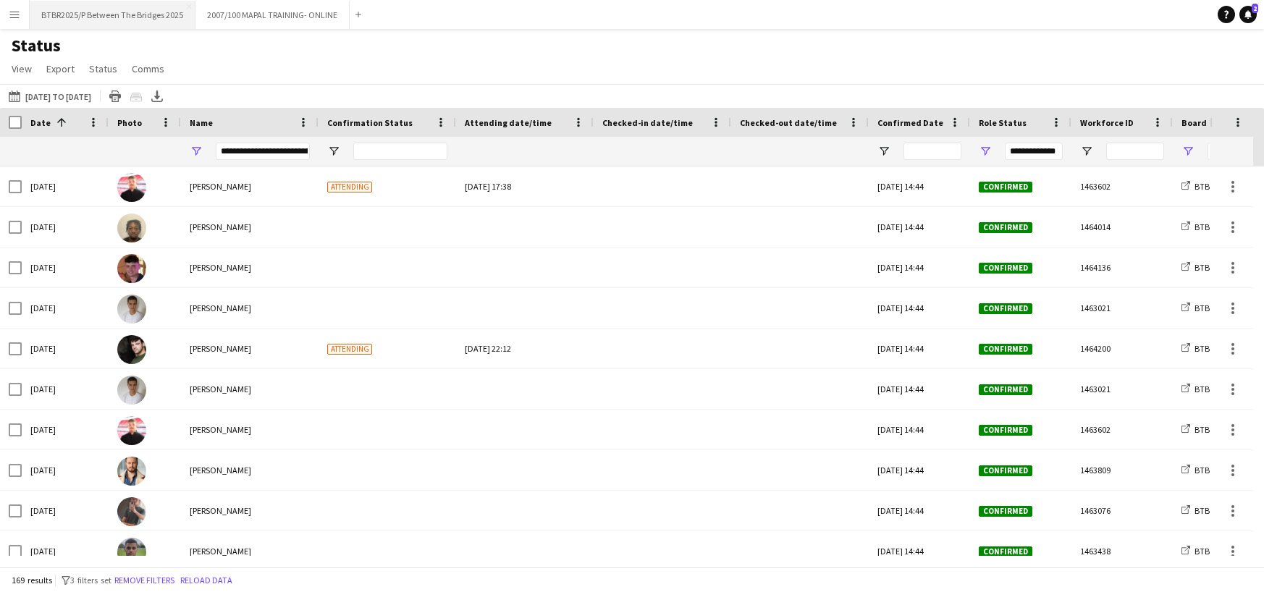
click at [156, 12] on button "BTBR2025/P Between The Bridges 2025 Close" at bounding box center [113, 15] width 166 height 28
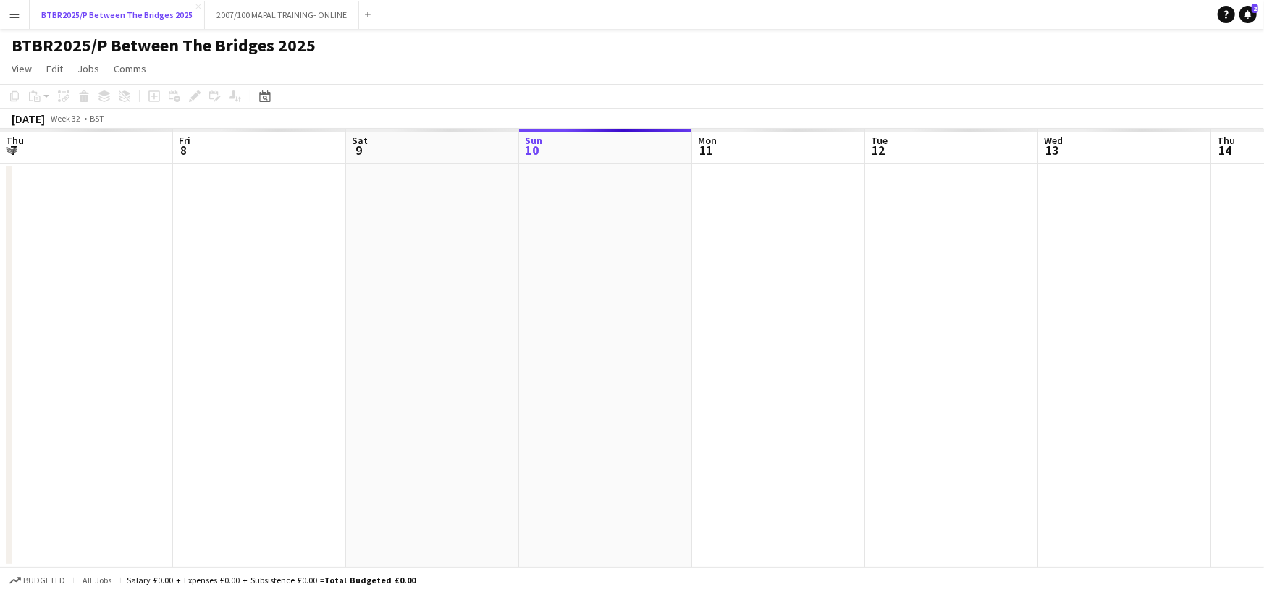
scroll to position [0, 346]
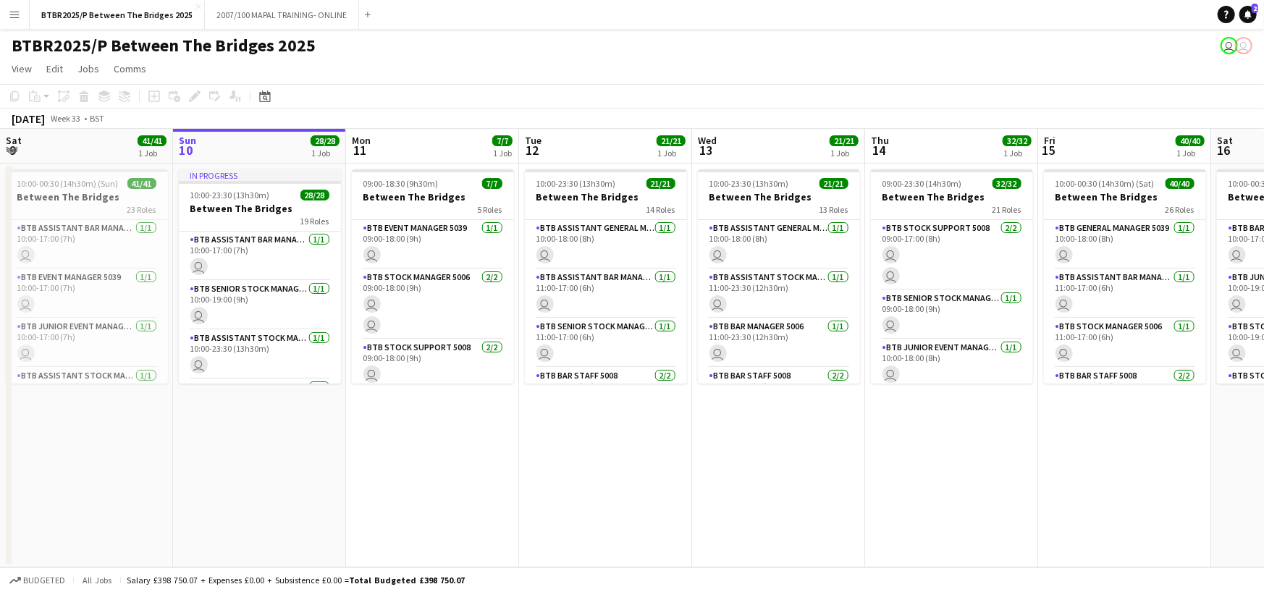
drag, startPoint x: 599, startPoint y: 155, endPoint x: 582, endPoint y: 155, distance: 16.7
click at [582, 155] on app-calendar-viewport "Thu 7 28/28 1 Job Fri 8 41/41 1 Job Sat 9 41/41 1 Job Sun 10 28/28 1 Job Mon 11…" at bounding box center [632, 348] width 1264 height 439
click at [658, 150] on app-calendar-viewport "Thu 7 28/28 1 Job Fri 8 41/41 1 Job Sat 9 41/41 1 Job Sun 10 28/28 1 Job Mon 11…" at bounding box center [632, 348] width 1264 height 439
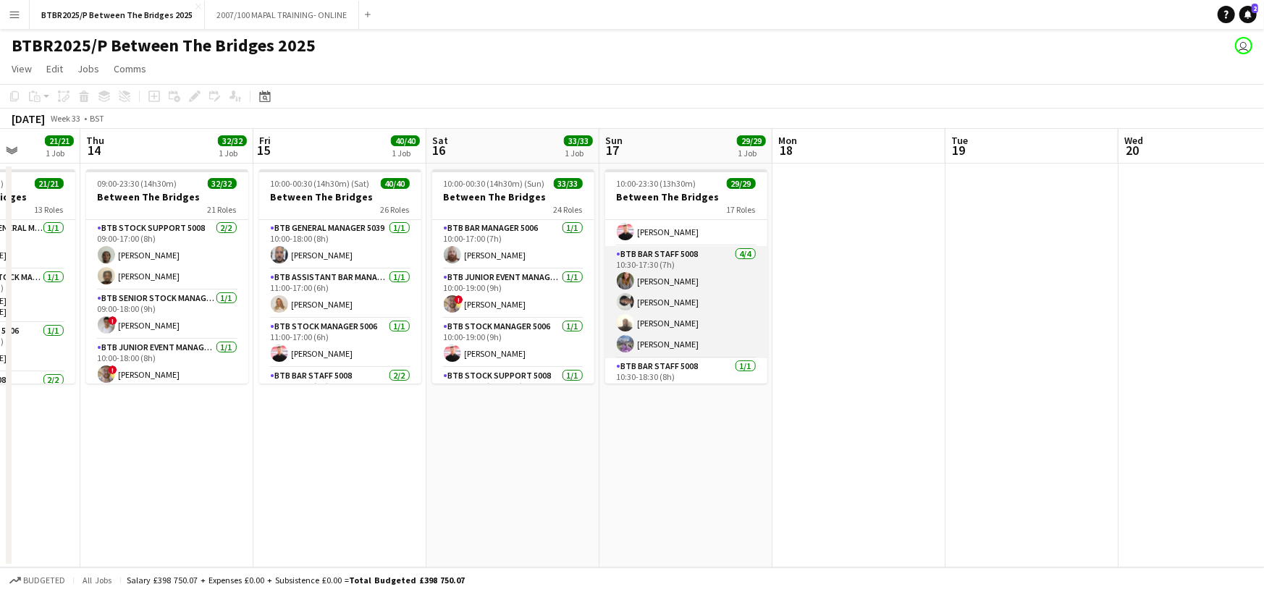
scroll to position [145, 0]
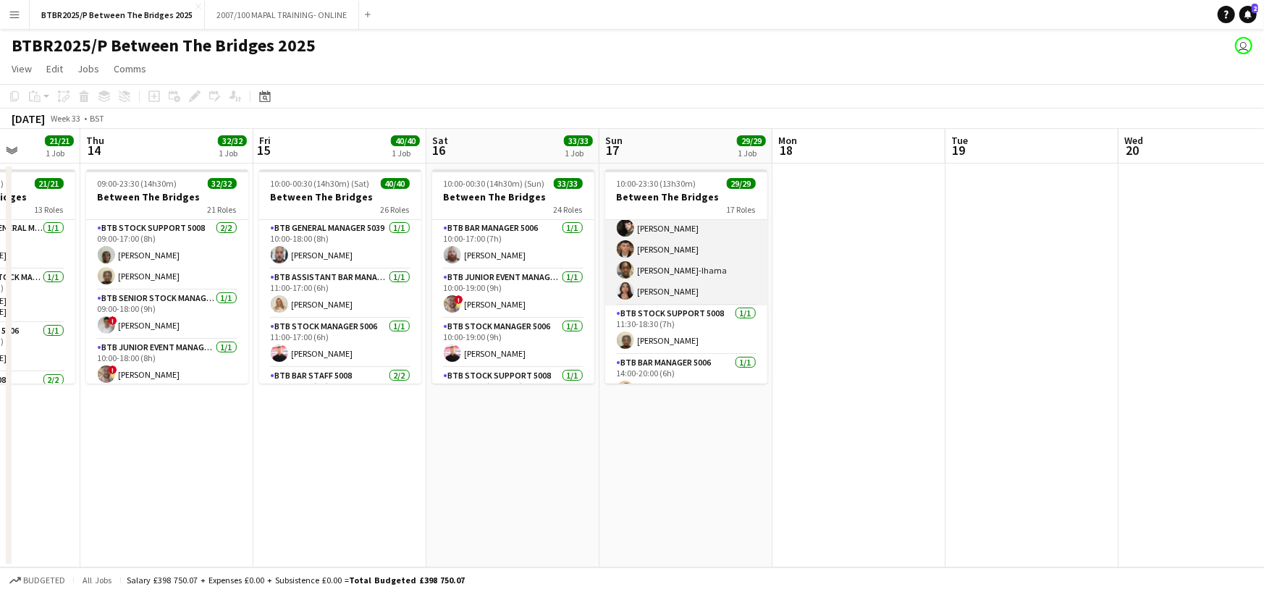
click at [714, 287] on app-card-role "BTB Bar Staff 5008 [DATE] 11:30-18:30 (7h) [PERSON_NAME] [PERSON_NAME] [PERSON_…" at bounding box center [686, 249] width 162 height 112
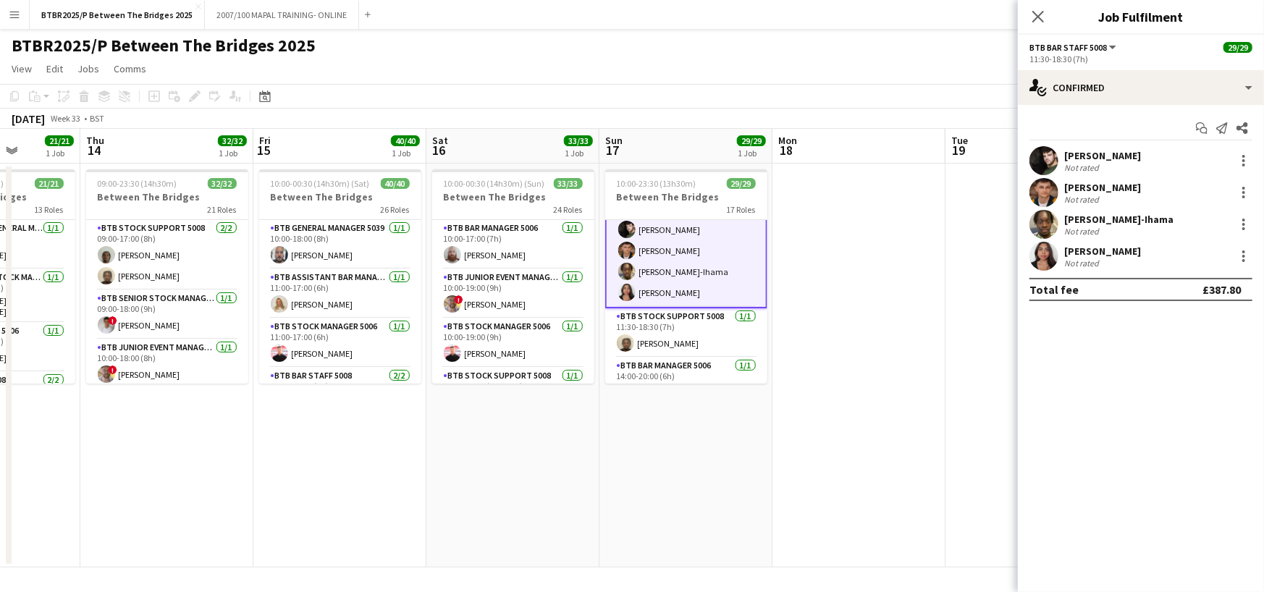
scroll to position [435, 0]
click at [1238, 256] on div at bounding box center [1243, 256] width 17 height 17
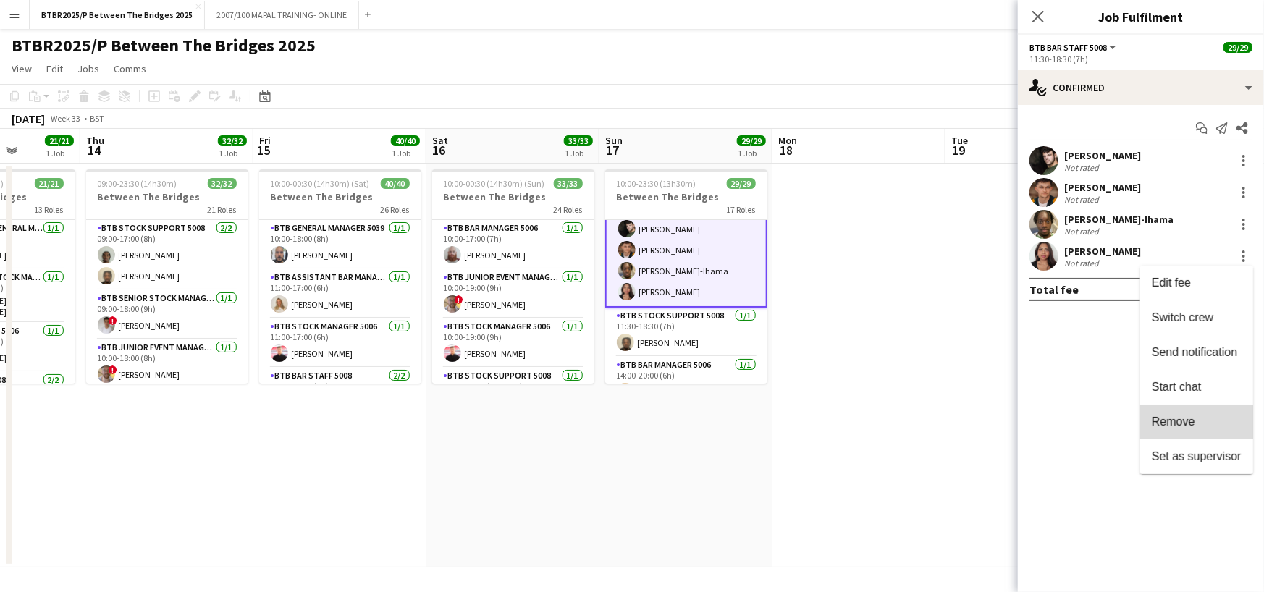
click at [1181, 423] on span "Remove" at bounding box center [1173, 422] width 43 height 12
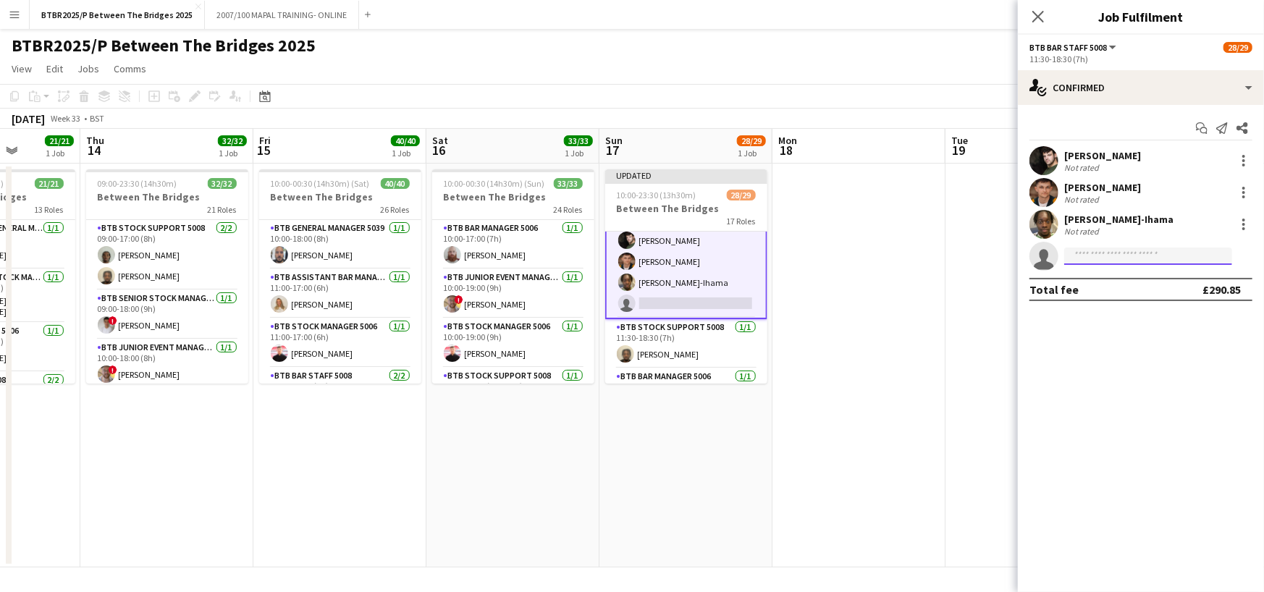
click at [1104, 258] on input at bounding box center [1148, 256] width 168 height 17
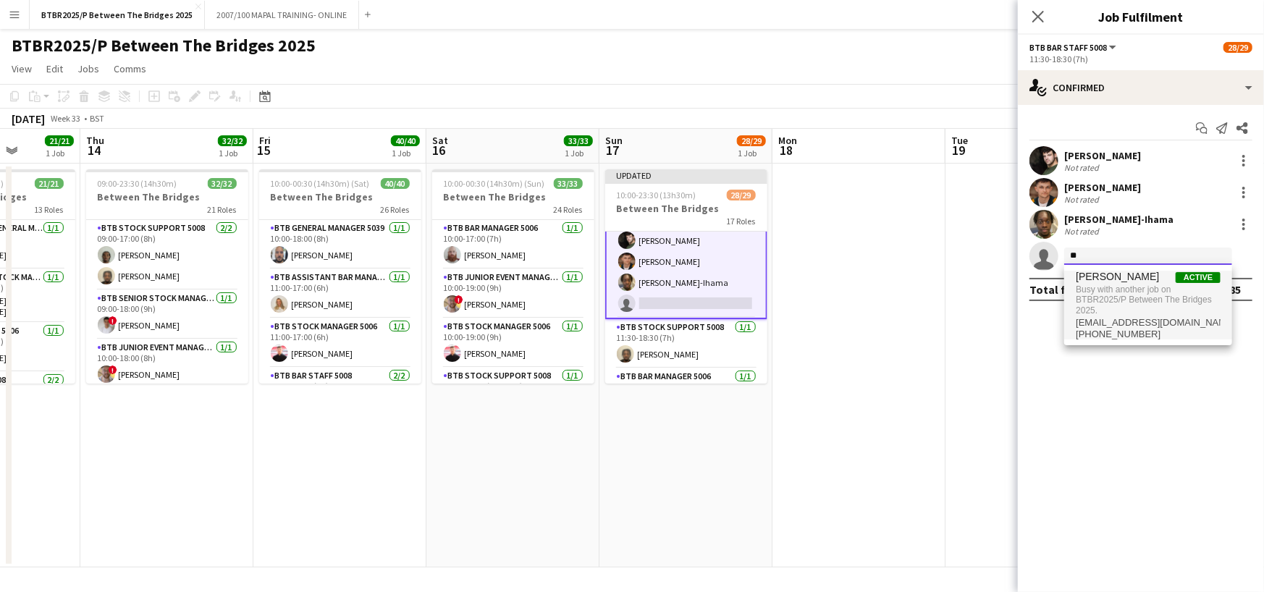
type input "*"
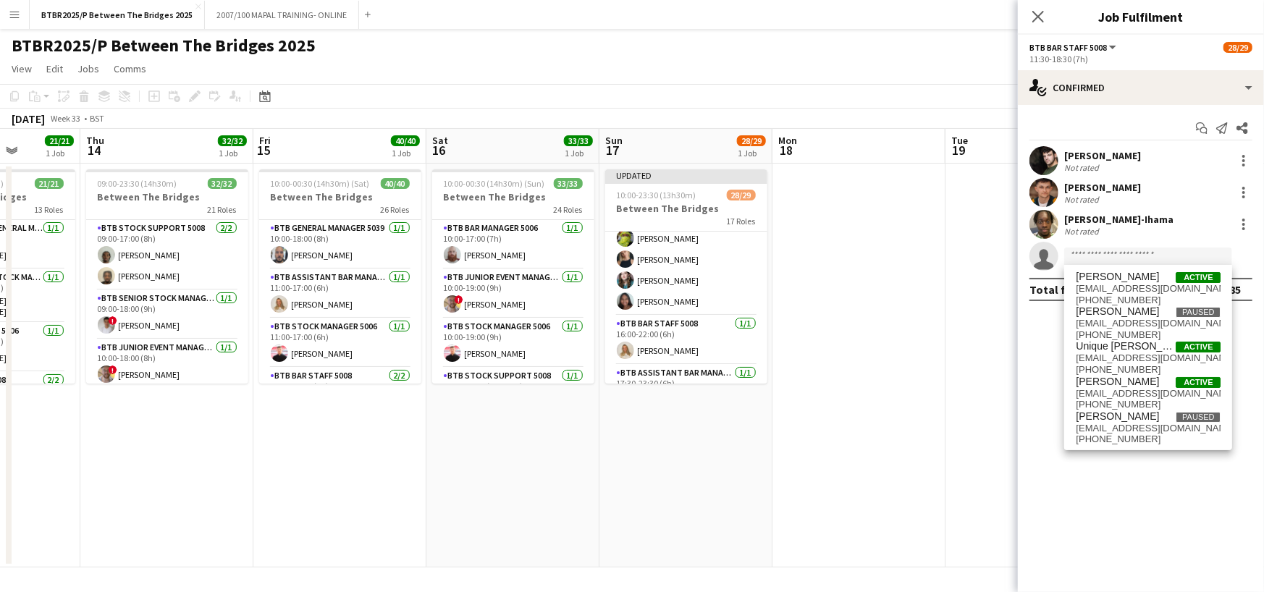
click at [689, 292] on app-card-role "BTB Bar Staff 5008 [DATE] 14:30-20:30 (6h) [PERSON_NAME] [PERSON_NAME] [PERSON_…" at bounding box center [686, 259] width 162 height 112
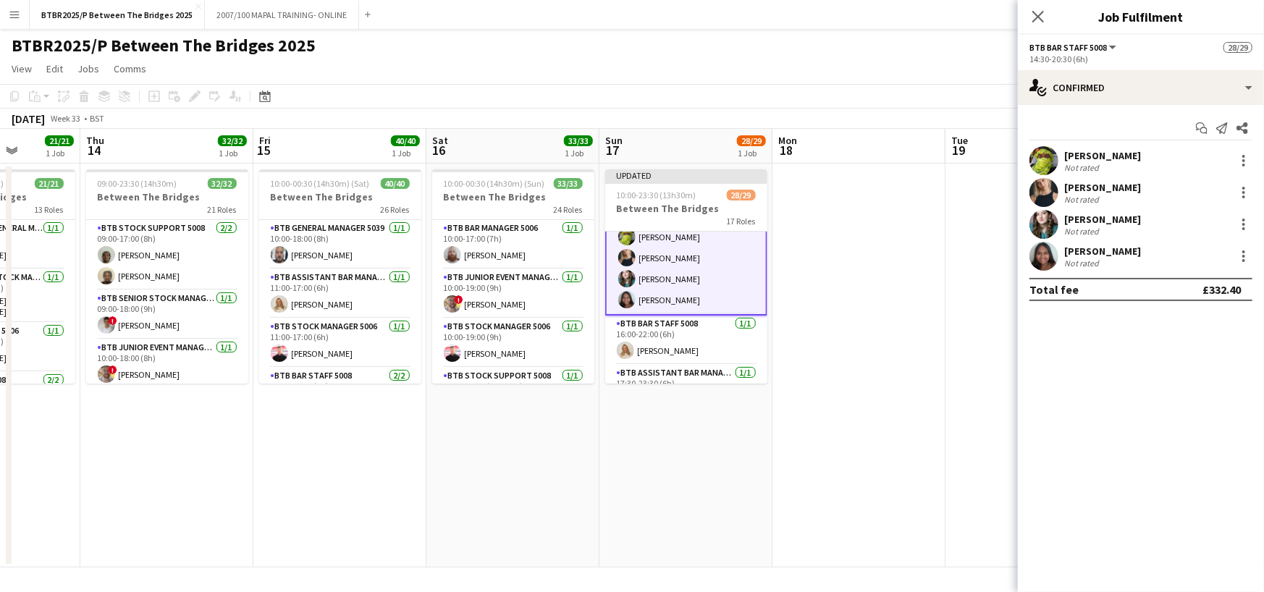
scroll to position [796, 0]
click at [1245, 224] on div at bounding box center [1243, 224] width 3 height 3
click at [1167, 384] on span "Remove" at bounding box center [1173, 390] width 43 height 12
click at [942, 74] on app-page-menu "View Day view expanded Day view collapsed Month view Date picker Jump to [DATE]…" at bounding box center [632, 70] width 1264 height 28
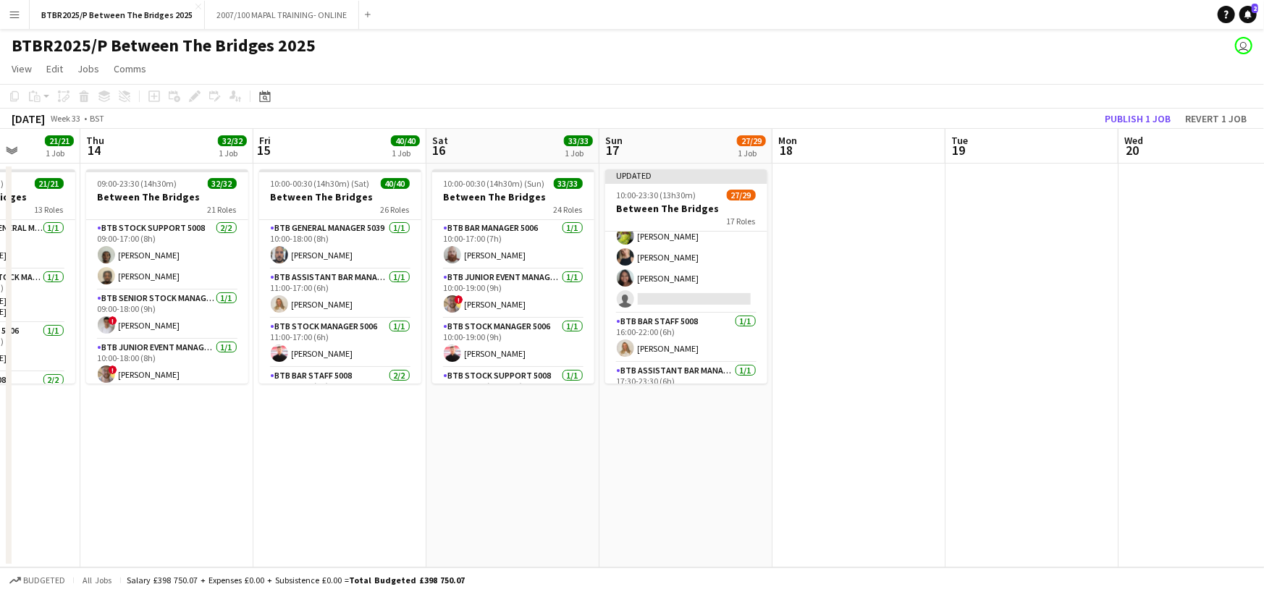
scroll to position [795, 0]
click at [1122, 117] on button "Publish 1 job" at bounding box center [1137, 118] width 77 height 19
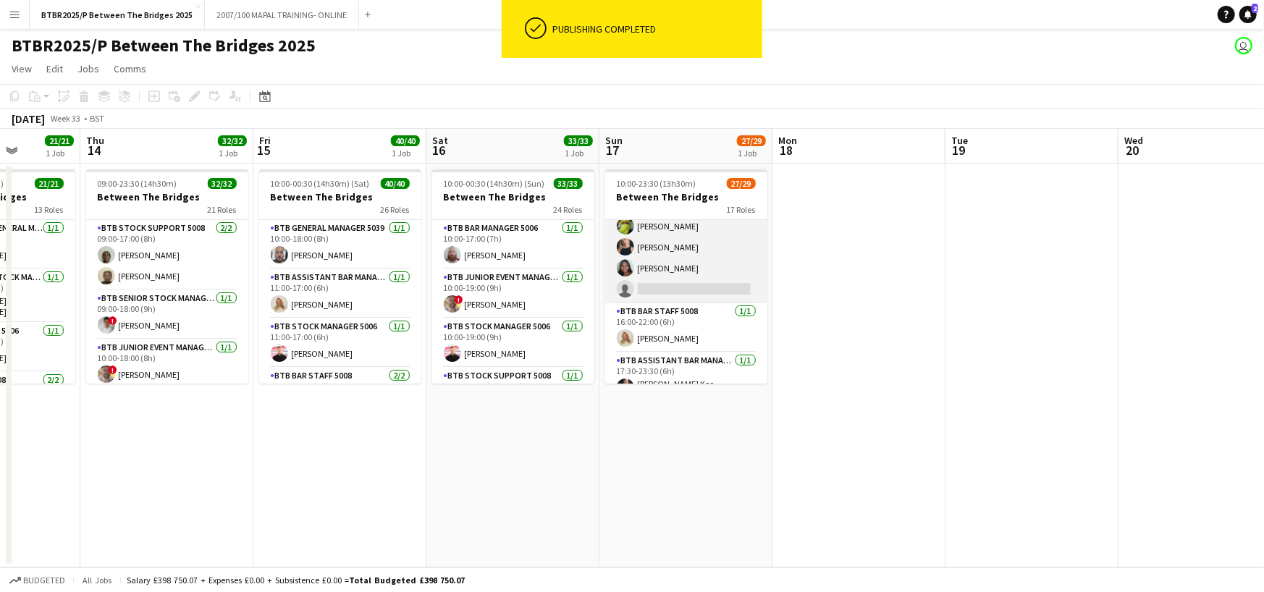
click at [685, 285] on app-card-role "BTB Bar Staff 5008 [DATE] 14:30-20:30 (6h) [PERSON_NAME] [PERSON_NAME] single-n…" at bounding box center [686, 247] width 162 height 112
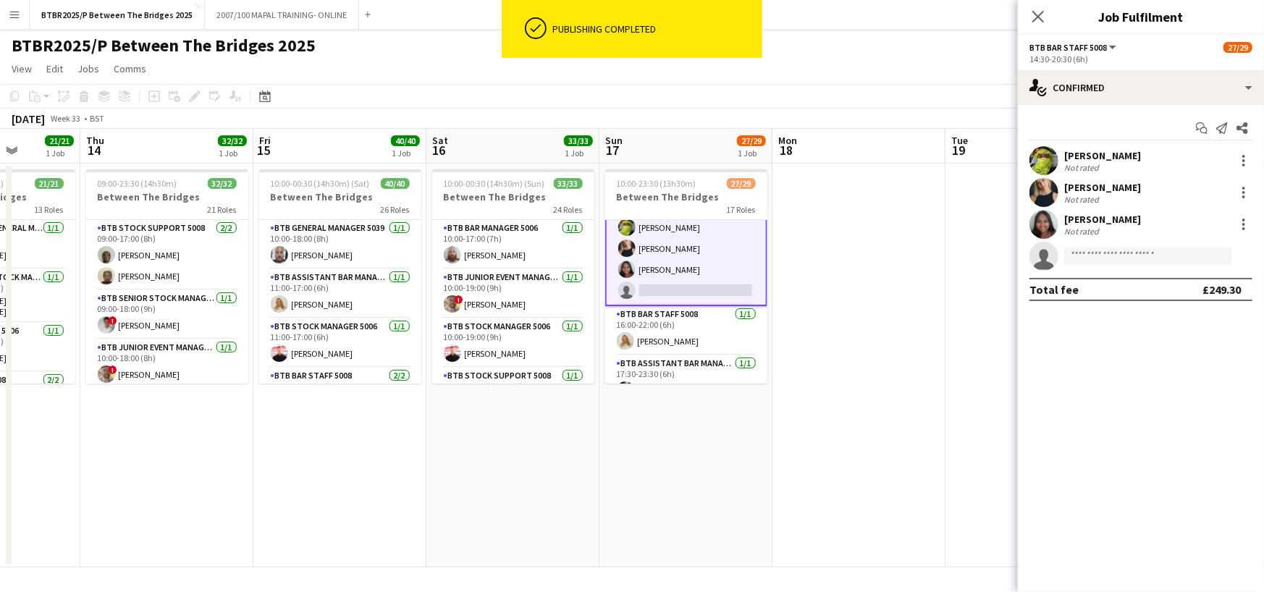
scroll to position [796, 0]
click at [1129, 259] on input at bounding box center [1148, 256] width 168 height 17
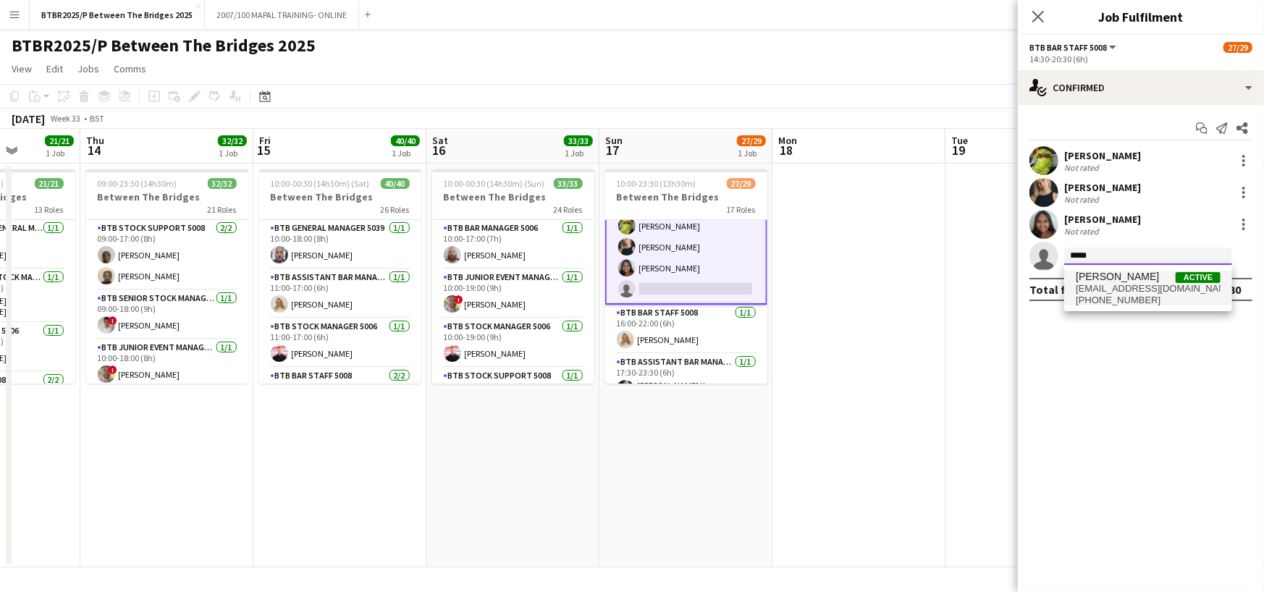
type input "*****"
click at [1130, 292] on span "[EMAIL_ADDRESS][DOMAIN_NAME]" at bounding box center [1148, 289] width 145 height 12
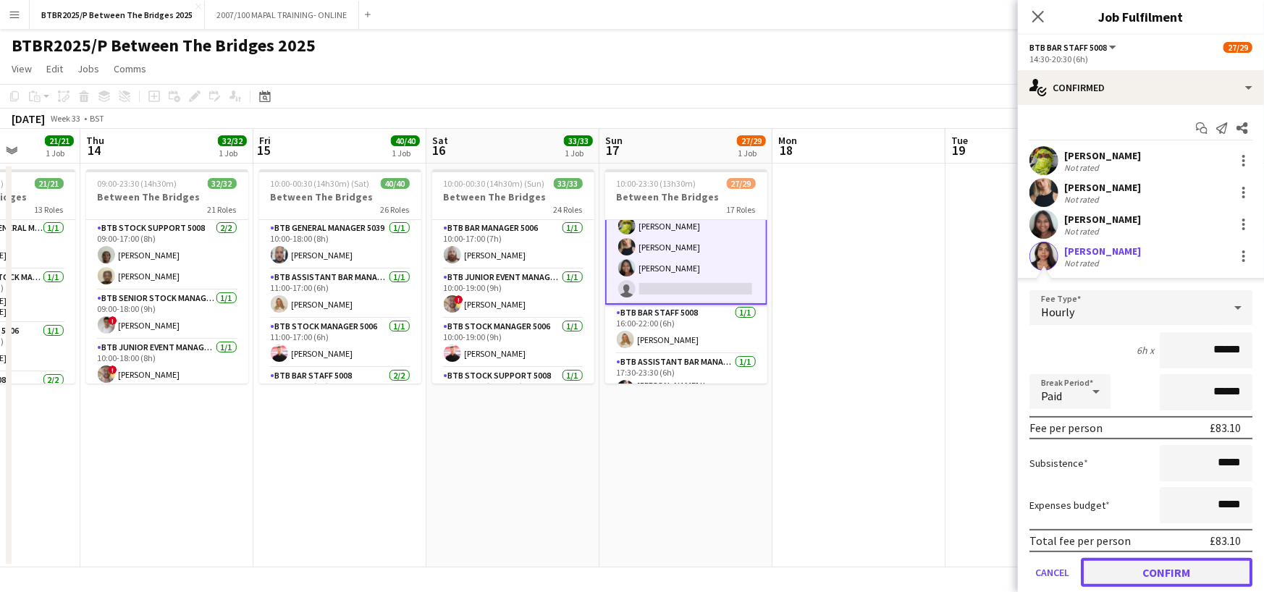
click at [1180, 571] on button "Confirm" at bounding box center [1167, 572] width 172 height 29
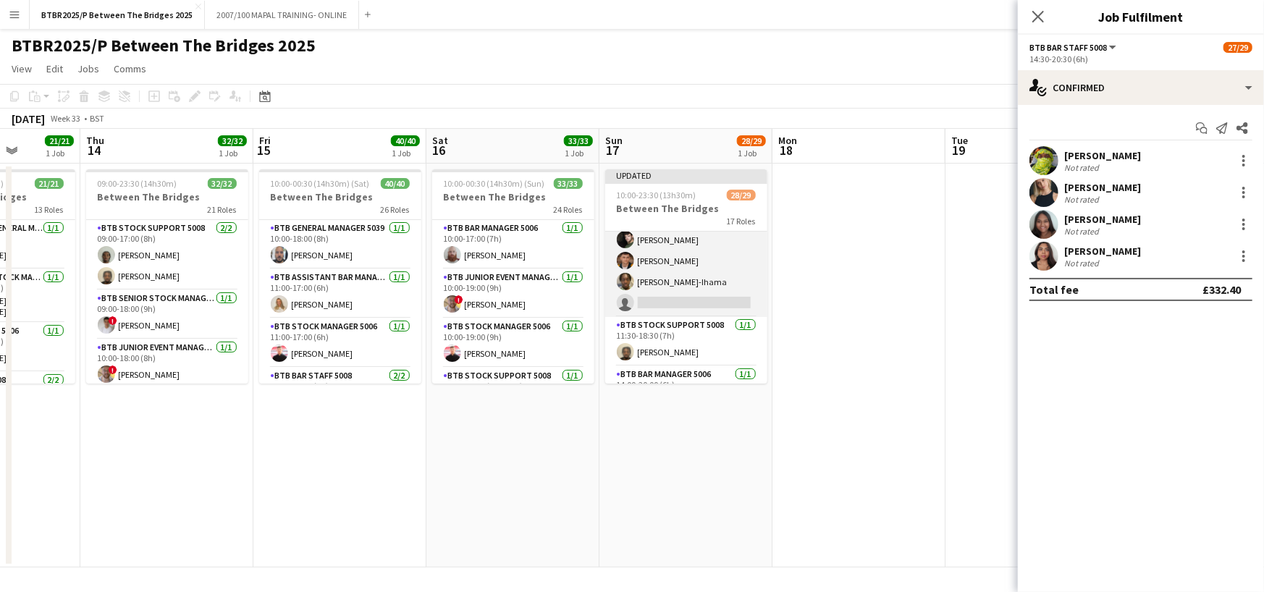
click at [675, 303] on app-card-role "BTB Bar Staff 5008 [DATE] 11:30-18:30 (7h) [PERSON_NAME] [PERSON_NAME] [PERSON_…" at bounding box center [686, 261] width 162 height 112
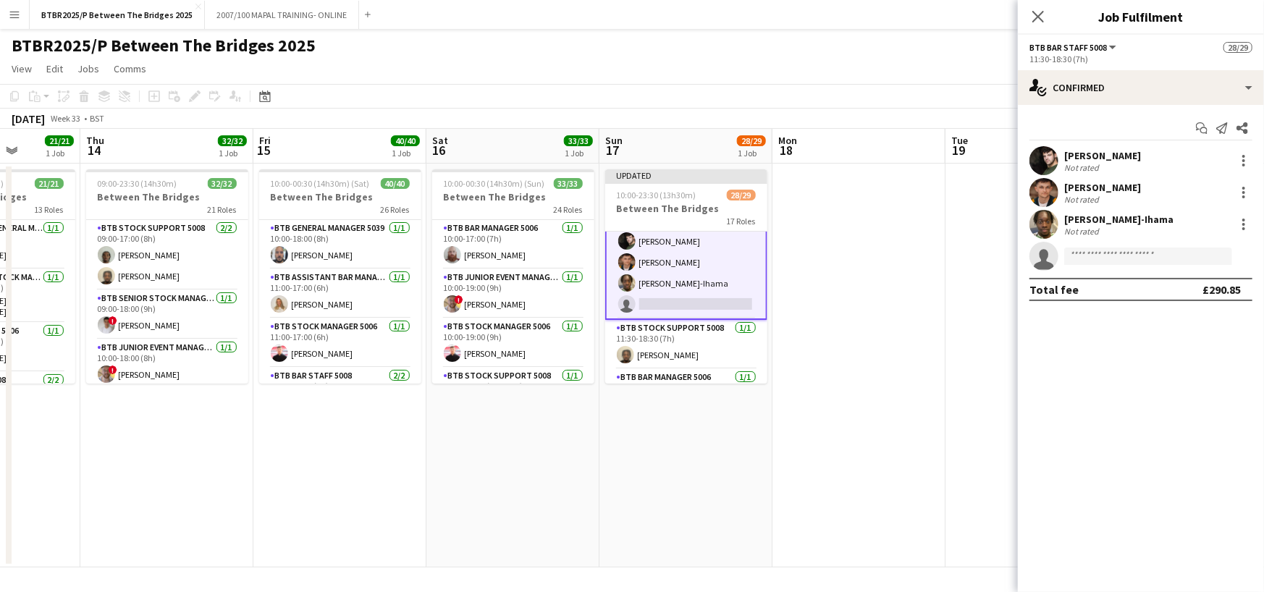
scroll to position [435, 0]
click at [1087, 244] on app-invite-slot "single-neutral-actions" at bounding box center [1141, 256] width 246 height 29
click at [1090, 251] on input at bounding box center [1148, 256] width 168 height 17
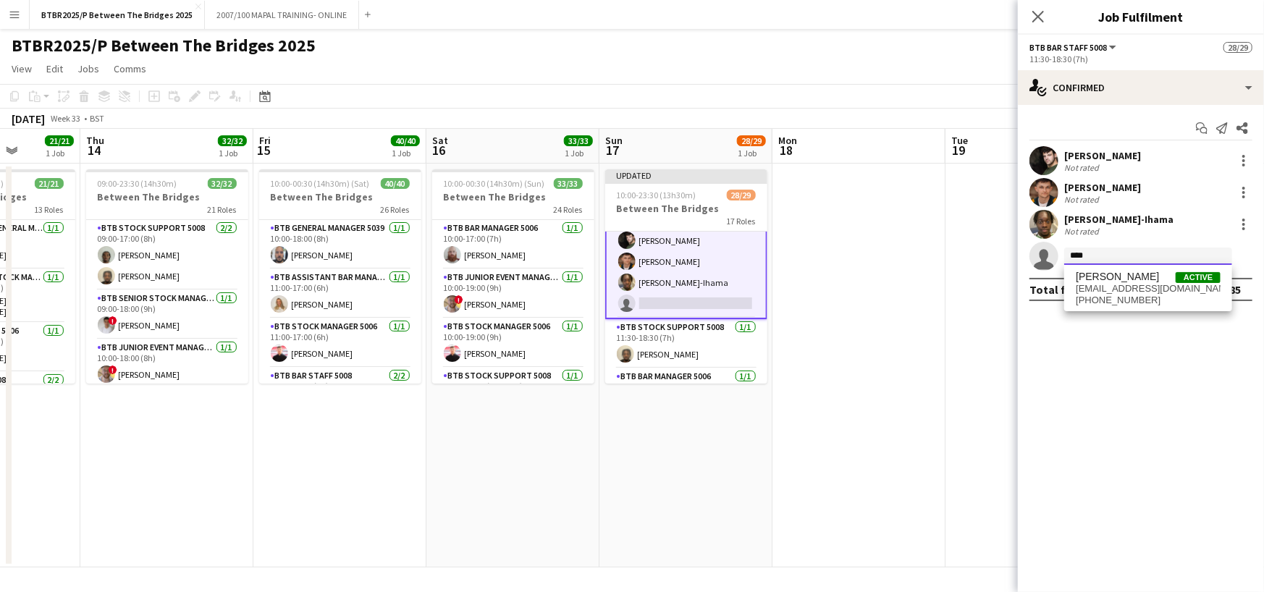
type input "****"
click at [1094, 296] on span "[PHONE_NUMBER]" at bounding box center [1148, 301] width 145 height 12
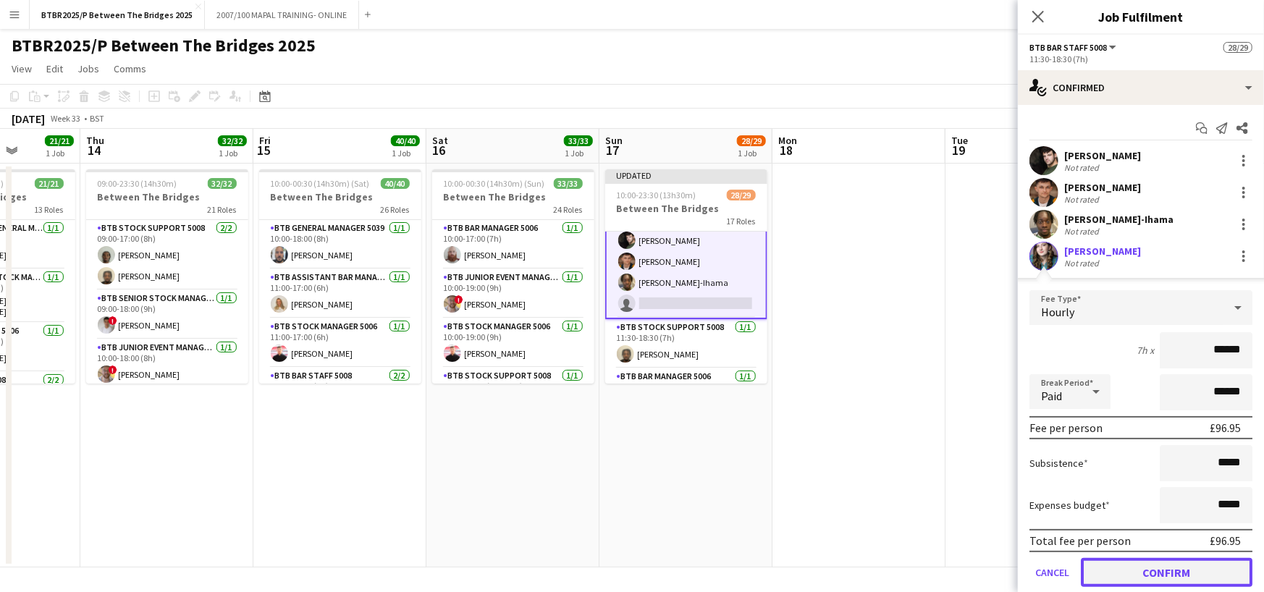
click at [1175, 571] on button "Confirm" at bounding box center [1167, 572] width 172 height 29
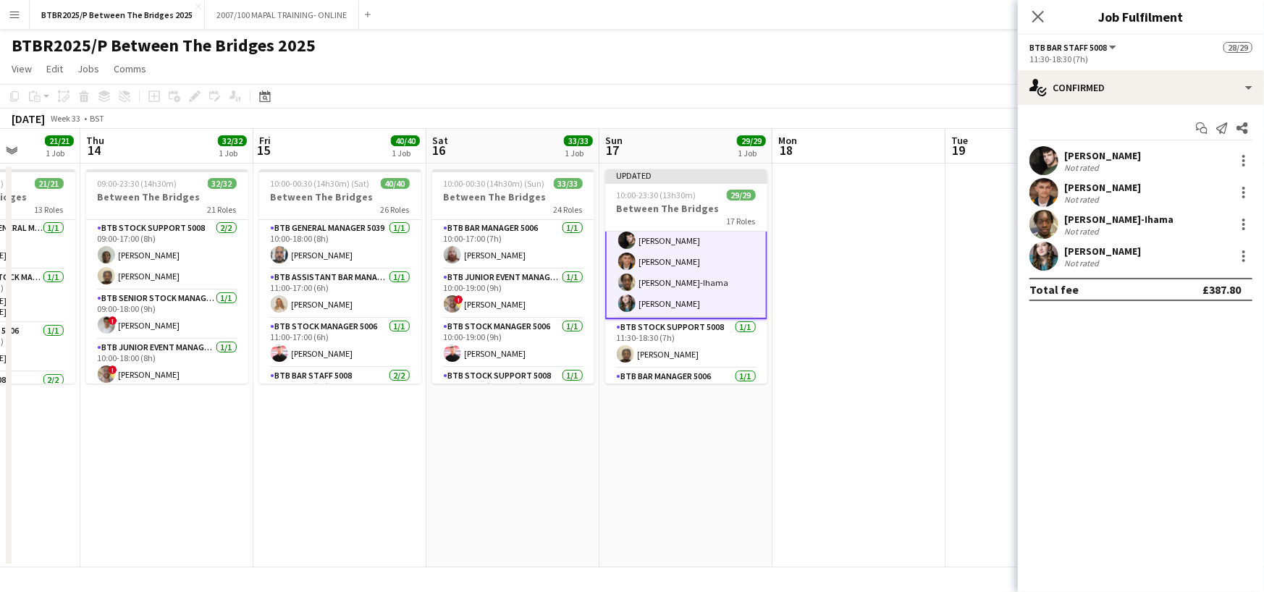
click at [975, 90] on app-toolbar "Copy Paste Paste Ctrl+V Paste with crew Ctrl+Shift+V Paste linked Job [GEOGRAPH…" at bounding box center [632, 96] width 1264 height 25
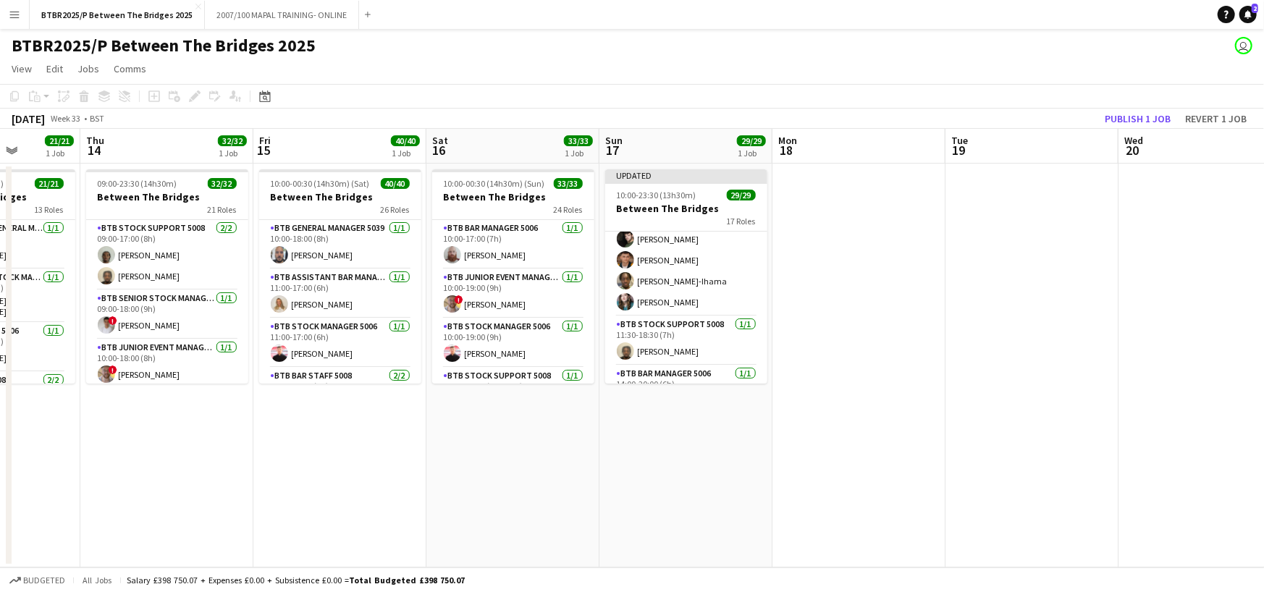
scroll to position [434, 0]
click at [1136, 112] on button "Publish 1 job" at bounding box center [1137, 118] width 77 height 19
